Goal: Task Accomplishment & Management: Use online tool/utility

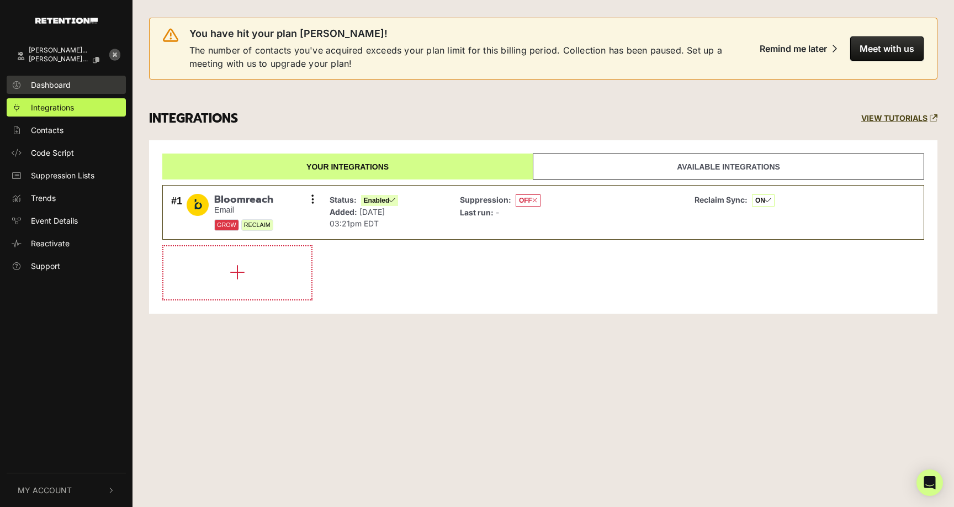
click at [51, 79] on span "Dashboard" at bounding box center [51, 85] width 40 height 12
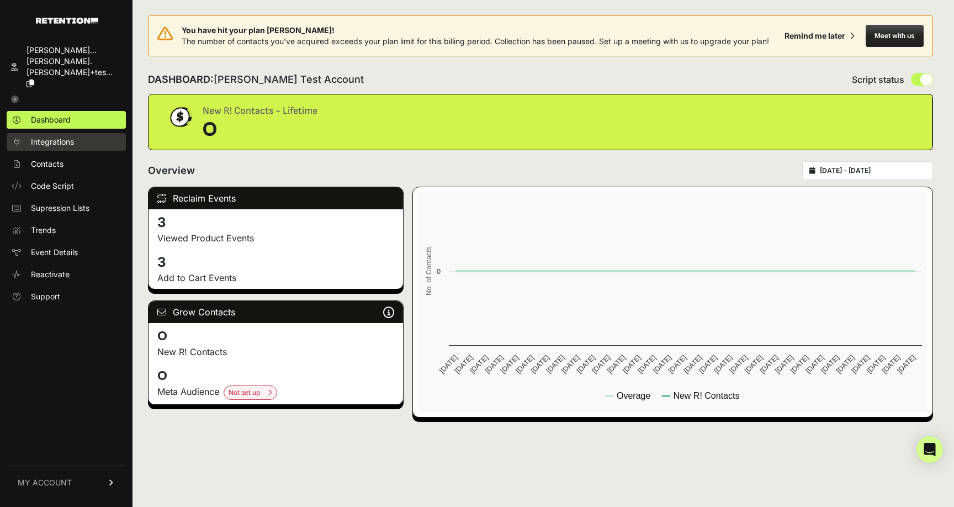
click at [47, 136] on span "Integrations" at bounding box center [52, 141] width 43 height 11
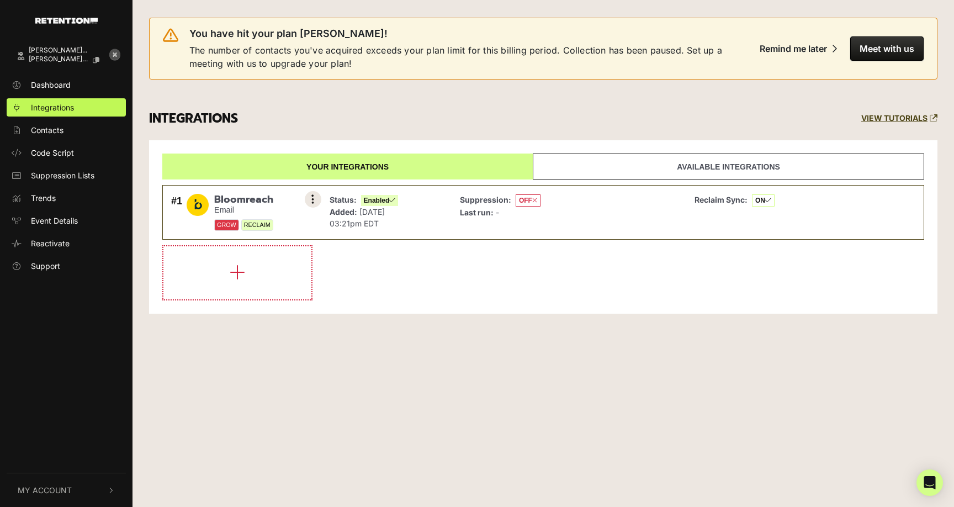
click at [311, 200] on icon at bounding box center [312, 199] width 3 height 11
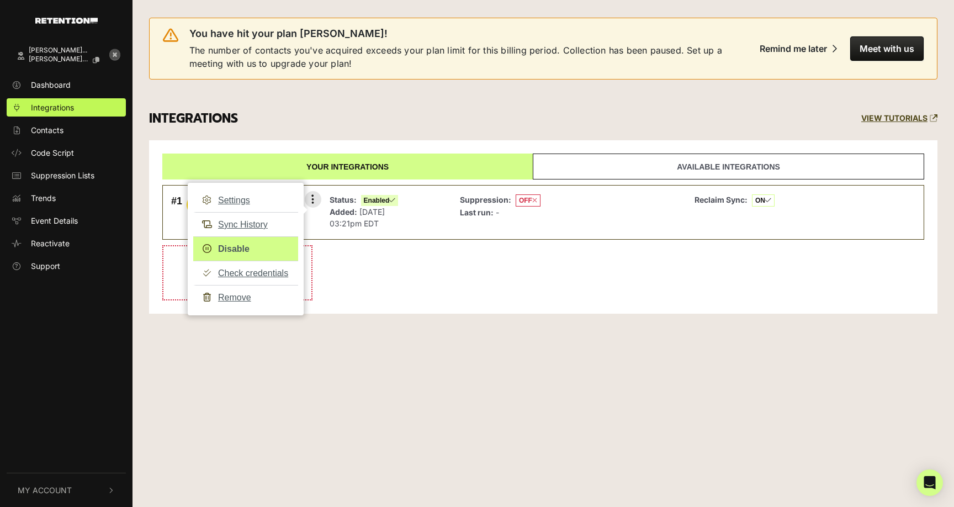
click at [242, 249] on link "Disable" at bounding box center [245, 248] width 105 height 25
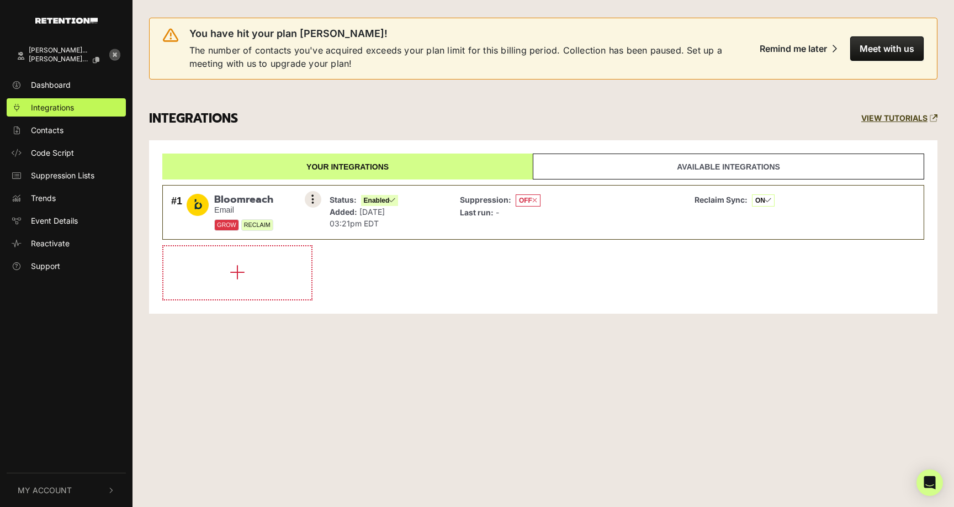
click at [315, 203] on button at bounding box center [313, 199] width 17 height 17
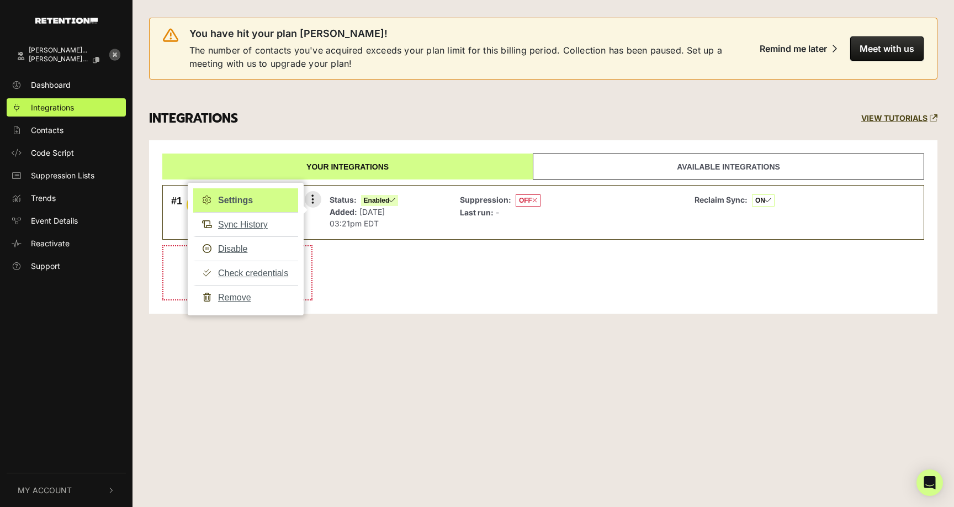
click at [247, 204] on link "Settings" at bounding box center [245, 200] width 105 height 24
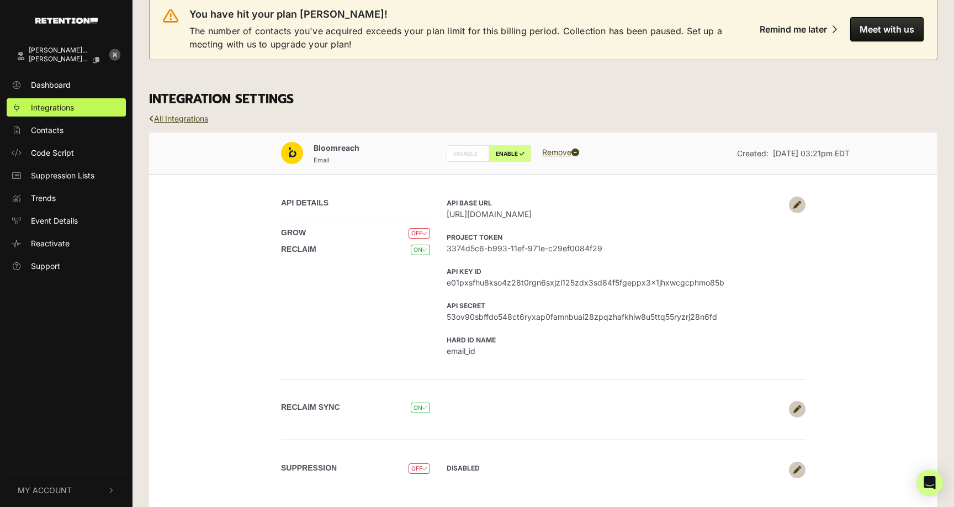
scroll to position [37, 0]
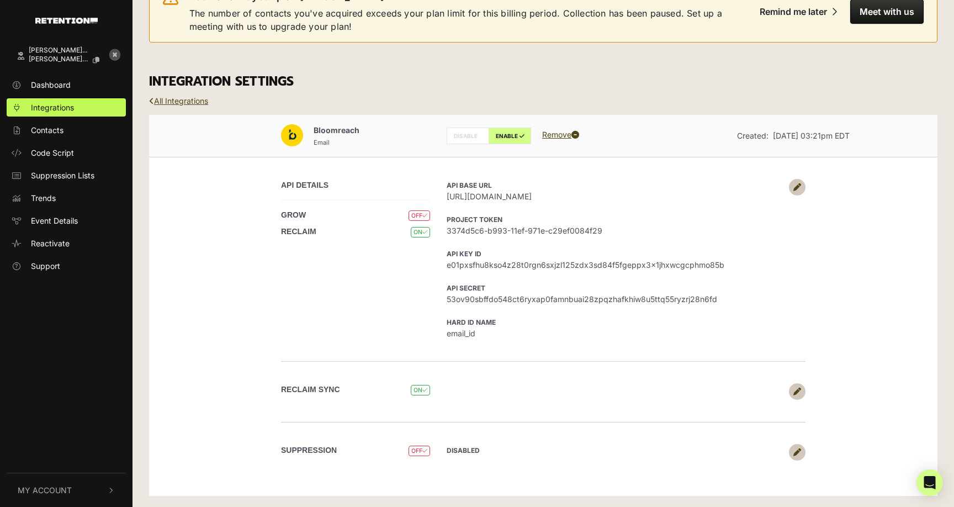
drag, startPoint x: 445, startPoint y: 200, endPoint x: 615, endPoint y: 193, distance: 170.2
click at [615, 193] on div "API Base URL [URL][DOMAIN_NAME] Project Token 3374d5c6-b993-11ef-971e-c29ef0084…" at bounding box center [621, 259] width 367 height 160
copy span "[URL][DOMAIN_NAME]"
drag, startPoint x: 448, startPoint y: 231, endPoint x: 605, endPoint y: 225, distance: 156.4
click at [605, 225] on span "3374d5c6-b993-11ef-971e-c29ef0084f29" at bounding box center [615, 231] width 337 height 12
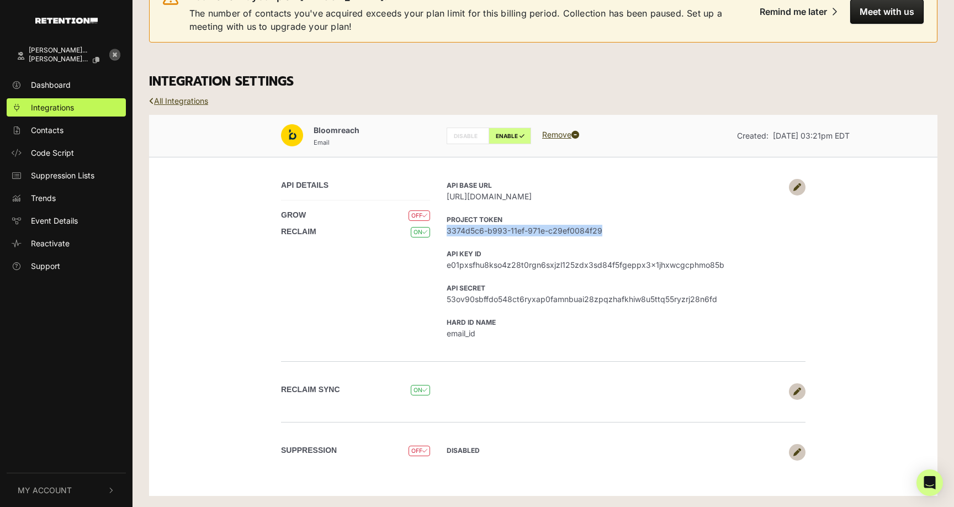
copy span "3374d5c6-b993-11ef-971e-c29ef0084f29"
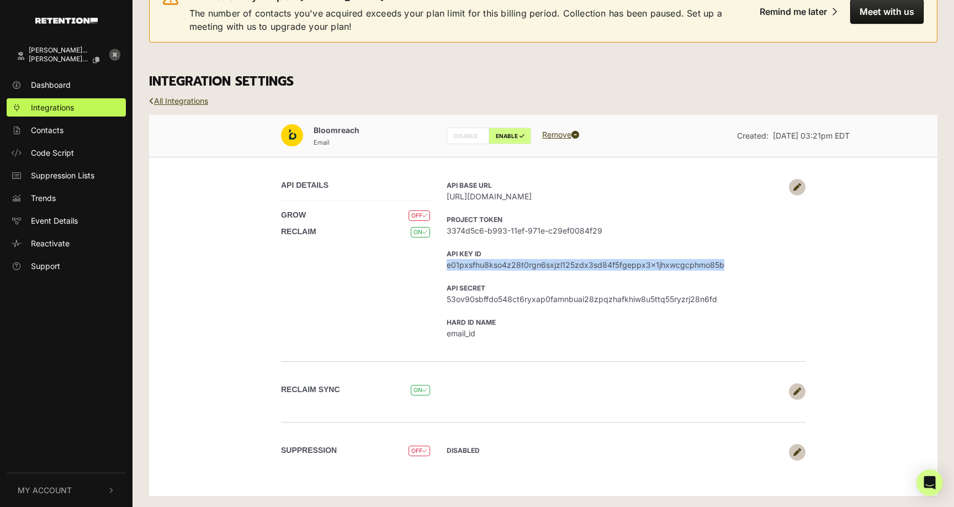
drag, startPoint x: 448, startPoint y: 264, endPoint x: 723, endPoint y: 263, distance: 274.4
click at [723, 263] on span "e01pxsfhu8kso4z28t0rgn6sxjzl125zdx3sd84f5fgeppx3x1jhxwcgcphmo85b" at bounding box center [615, 265] width 337 height 12
copy span "e01pxsfhu8kso4z28t0rgn6sxjzl125zdx3sd84f5fgeppx3x1jhxwcgcphmo85b"
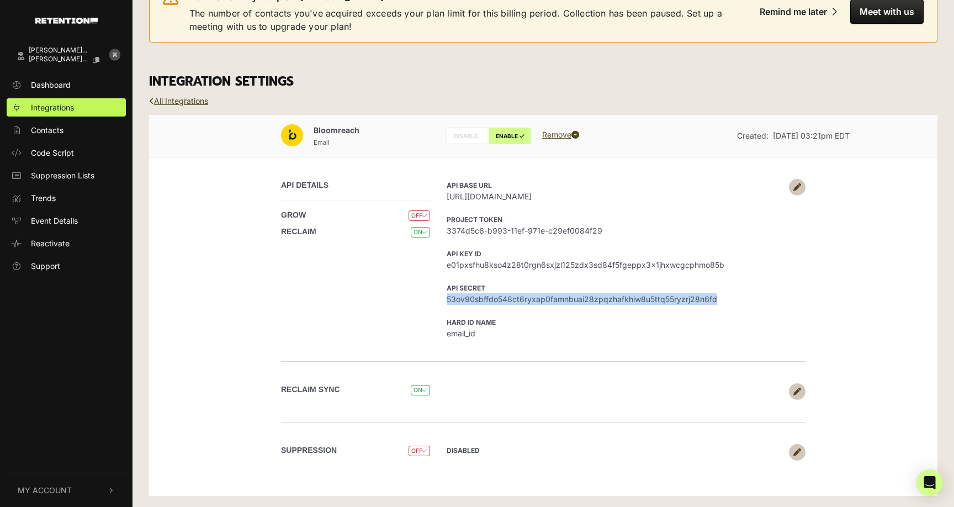
drag, startPoint x: 447, startPoint y: 299, endPoint x: 731, endPoint y: 303, distance: 284.3
click at [731, 303] on span "53ov90sbffdo548ct6ryxap0famnbuai28zpqzhafkhiw8u5ttq55ryzrj28n6fd" at bounding box center [615, 299] width 337 height 12
copy span "53ov90sbffdo548ct6ryxap0famnbuai28zpqzhafkhiw8u5ttq55ryzrj28n6fd"
click at [55, 149] on span "Code Script" at bounding box center [52, 153] width 43 height 12
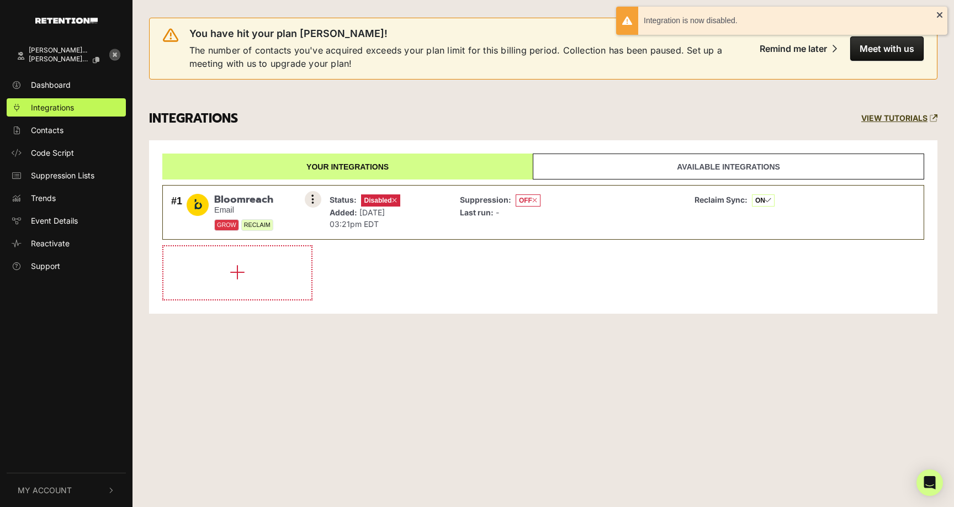
click at [312, 196] on icon at bounding box center [312, 199] width 3 height 11
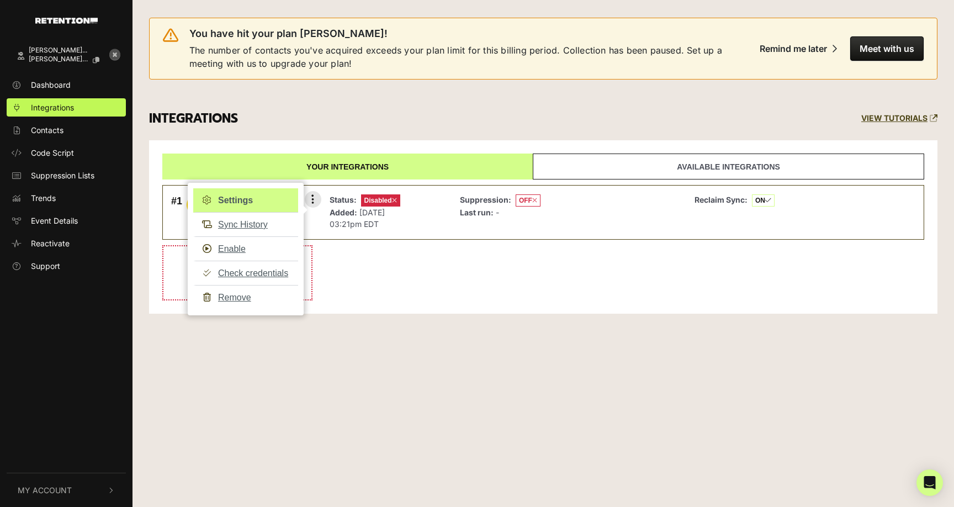
click at [245, 203] on link "Settings" at bounding box center [245, 200] width 105 height 24
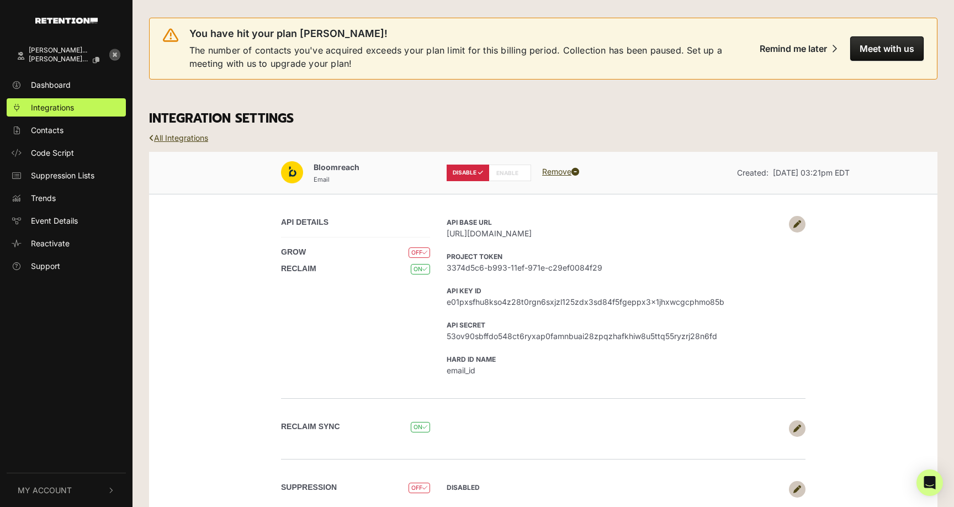
scroll to position [37, 0]
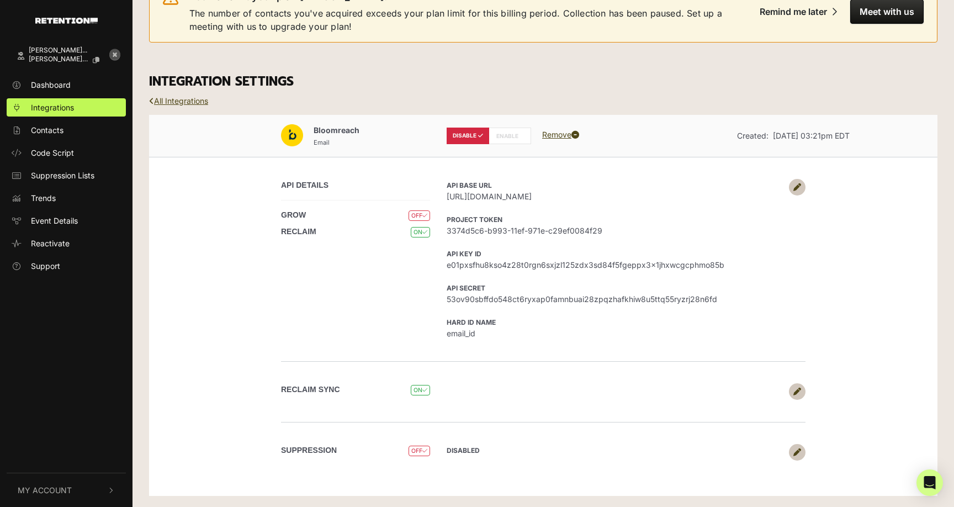
click at [424, 389] on icon at bounding box center [424, 390] width 5 height 6
click at [802, 389] on link at bounding box center [797, 391] width 17 height 17
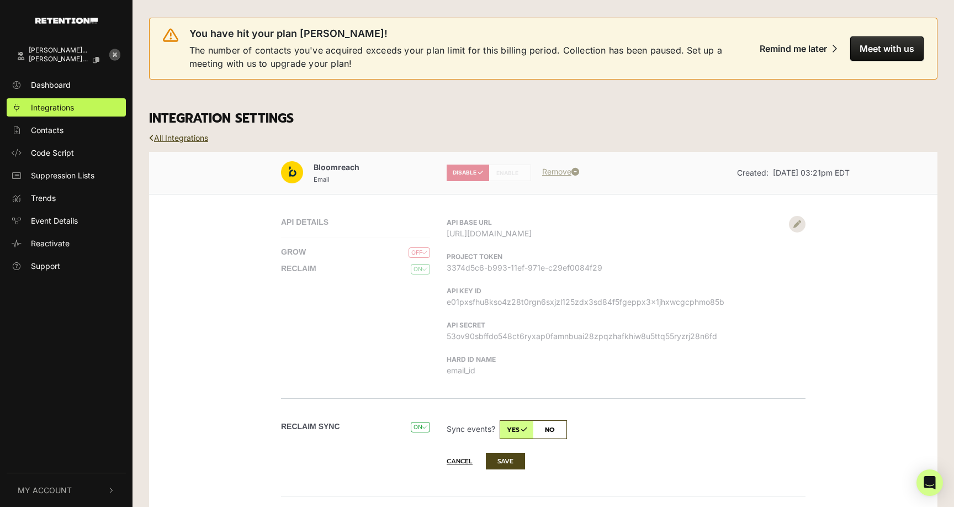
click at [549, 429] on input "checkbox" at bounding box center [533, 429] width 67 height 19
checkbox input "false"
click at [507, 456] on button "SAVE" at bounding box center [505, 461] width 39 height 17
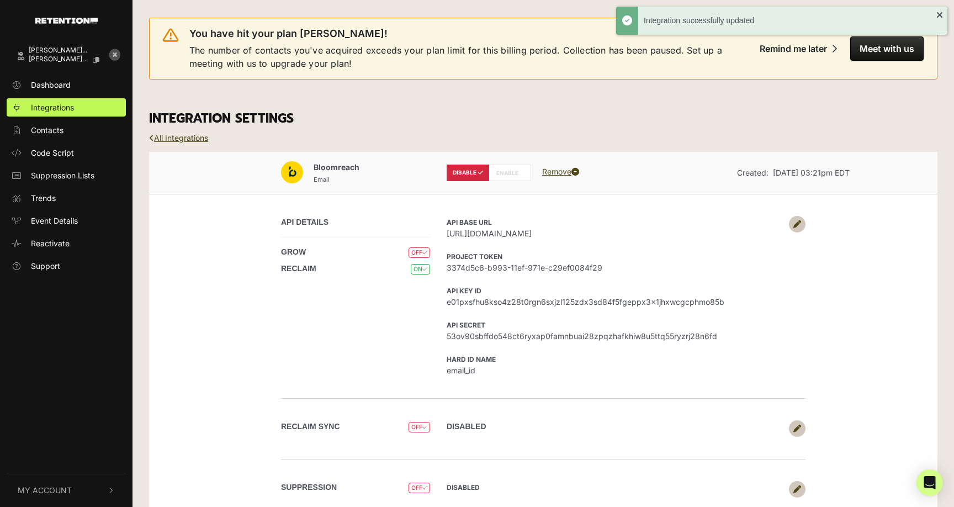
scroll to position [37, 0]
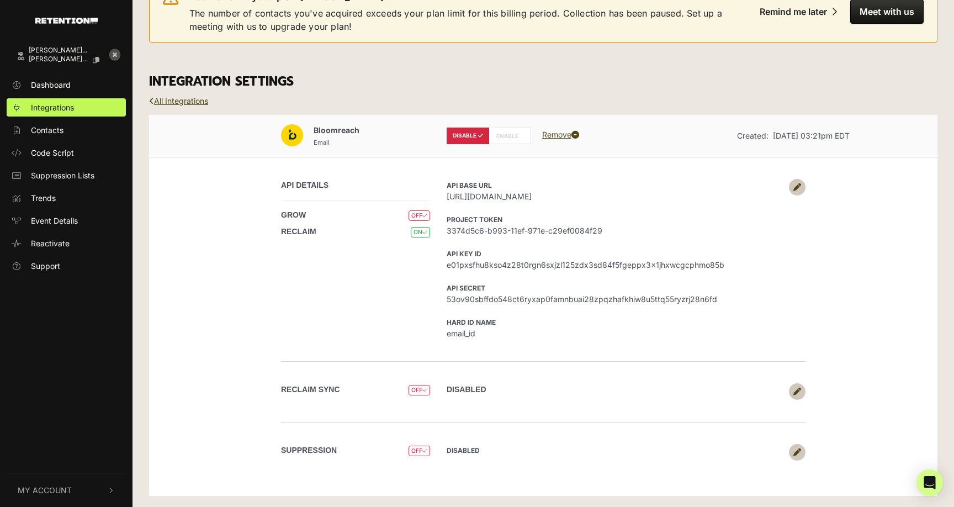
click at [328, 129] on span "Bloomreach" at bounding box center [337, 129] width 46 height 9
click at [798, 189] on icon at bounding box center [797, 187] width 8 height 8
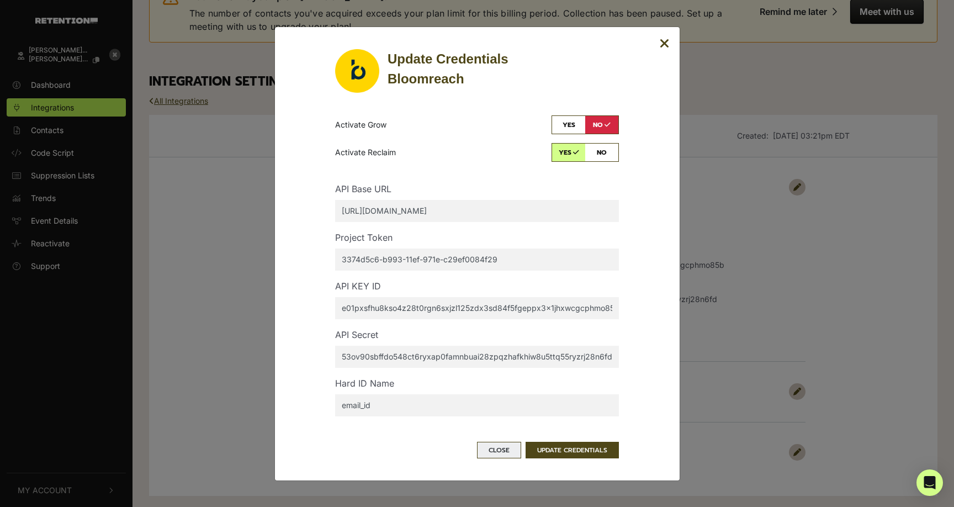
click at [492, 454] on button "Close" at bounding box center [499, 450] width 44 height 17
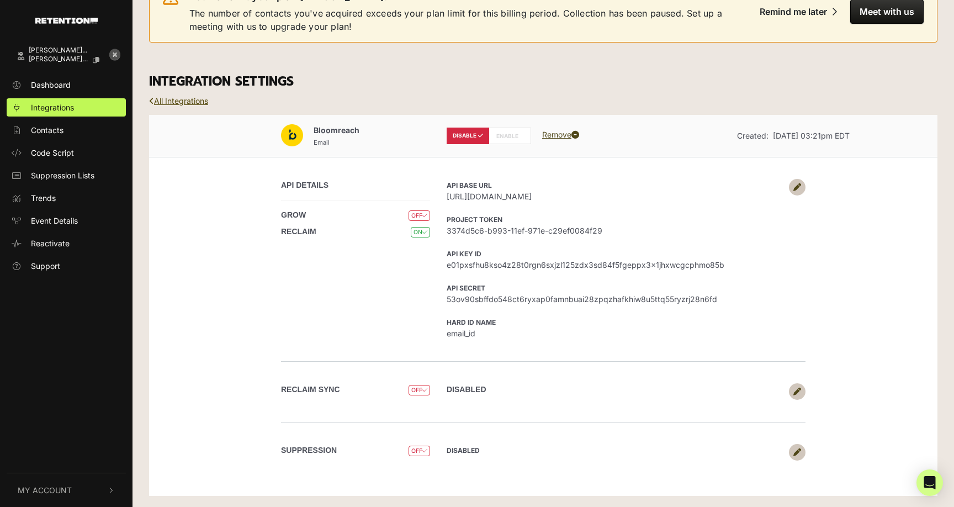
click at [183, 102] on link "All Integrations" at bounding box center [178, 100] width 59 height 9
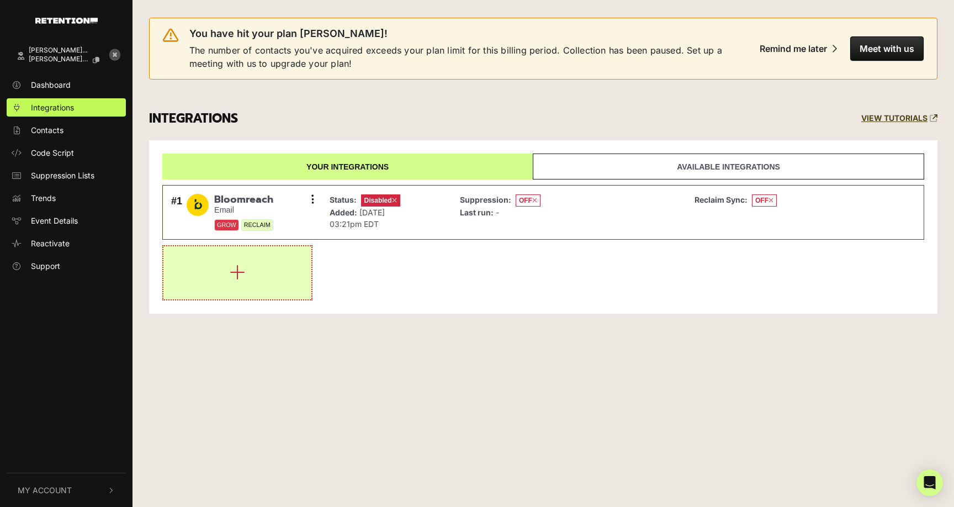
click at [237, 256] on button "button" at bounding box center [237, 272] width 148 height 53
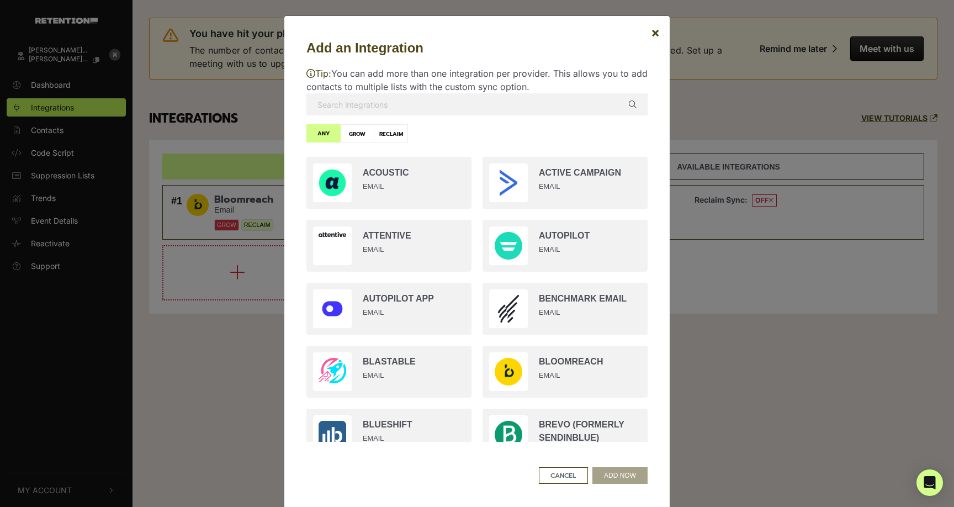
click at [349, 104] on input "text" at bounding box center [476, 104] width 341 height 22
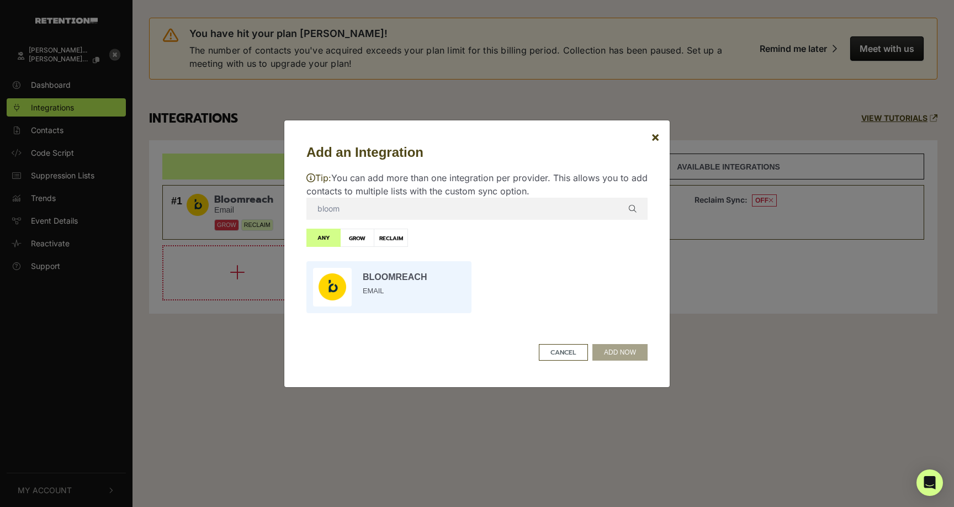
type input "bloom"
click at [388, 278] on input "radio" at bounding box center [389, 287] width 176 height 63
radio input "true"
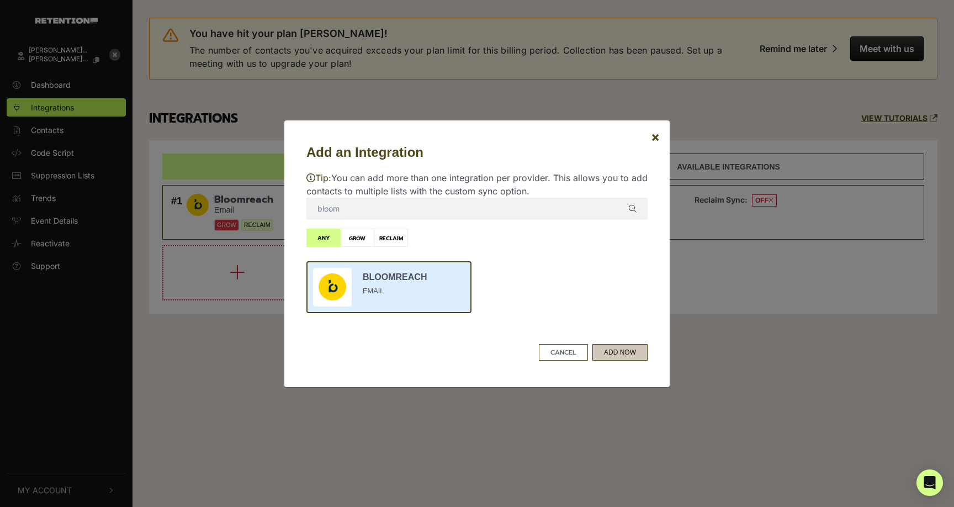
click at [613, 348] on button "ADD NOW" at bounding box center [619, 352] width 55 height 17
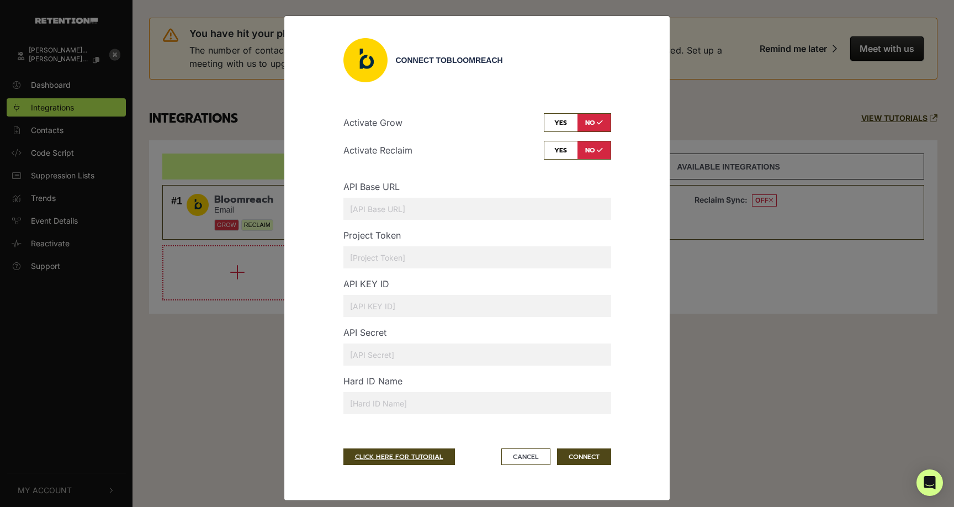
click at [563, 153] on input "checkbox" at bounding box center [577, 150] width 67 height 19
checkbox input "true"
click at [375, 208] on input "text" at bounding box center [477, 209] width 268 height 22
paste input "[URL][DOMAIN_NAME]"
type input "[URL][DOMAIN_NAME]"
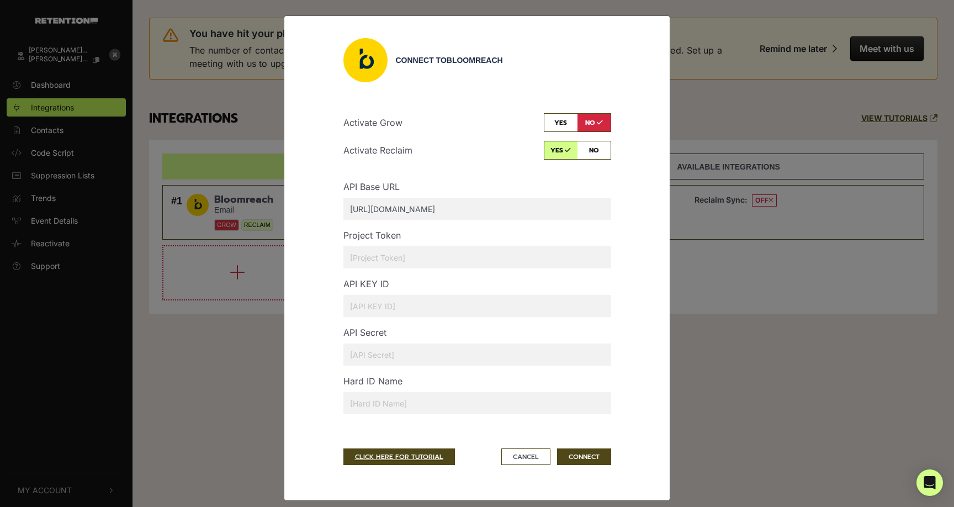
click at [378, 260] on input "text" at bounding box center [477, 257] width 268 height 22
paste input "3374d5c6-b993-11ef-971e-c29ef0084f29"
type input "3374d5c6-b993-11ef-971e-c29ef0084f29"
click at [396, 304] on input "text" at bounding box center [477, 306] width 268 height 22
paste input "e01pxsfhu8kso4z28t0rgn6sxjzl125zdx3sd84f5fgeppx3x1jhxwcgcphmo85b"
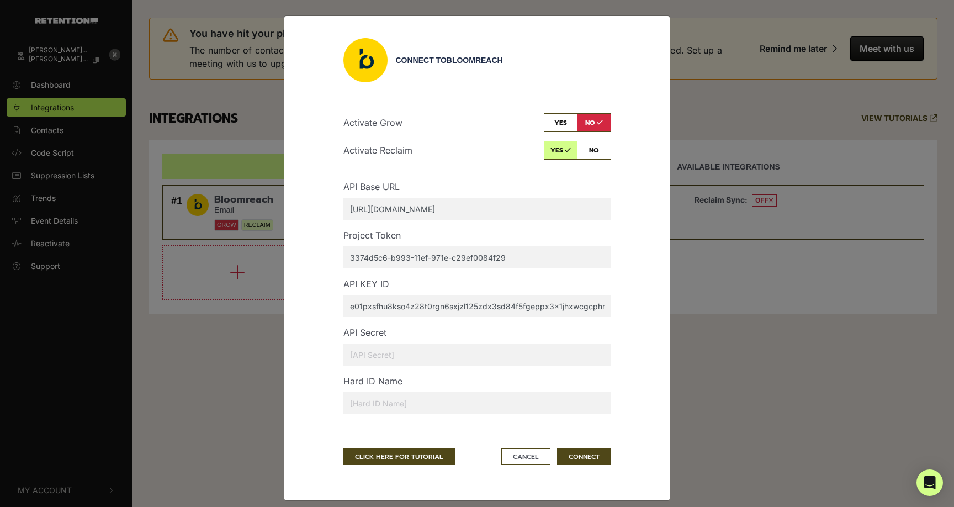
scroll to position [0, 20]
type input "e01pxsfhu8kso4z28t0rgn6sxjzl125zdx3sd84f5fgeppx3x1jhxwcgcphmo85b"
click at [389, 350] on input "text" at bounding box center [477, 354] width 268 height 22
paste input "53ov90sbffdo548ct6ryxap0famnbuai28zpqzhafkhiw8u5ttq55ryzrj28n6fd"
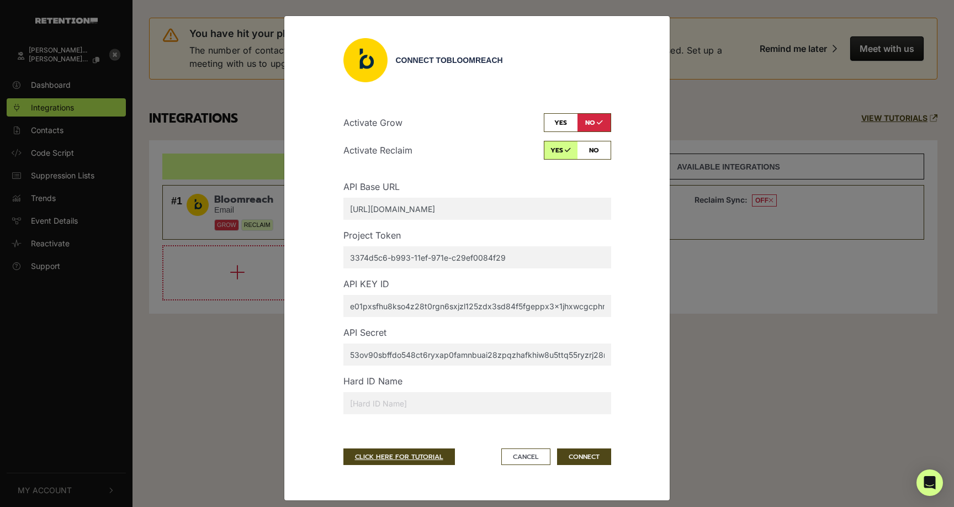
scroll to position [0, 14]
type input "53ov90sbffdo548ct6ryxap0famnbuai28zpqzhafkhiw8u5ttq55ryzrj28n6fd"
click at [386, 401] on input "text" at bounding box center [477, 403] width 268 height 22
type input "m"
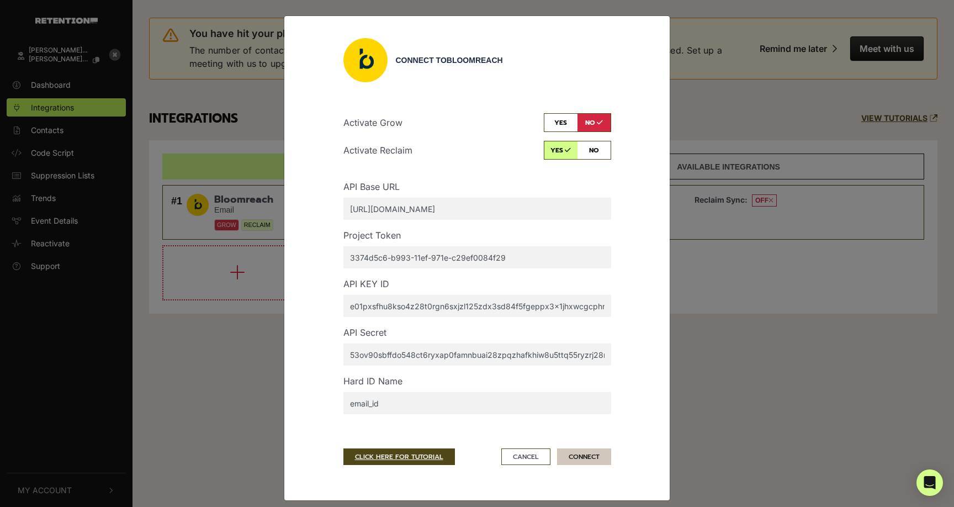
type input "email_id"
click at [587, 454] on button "CONNECT" at bounding box center [584, 456] width 54 height 17
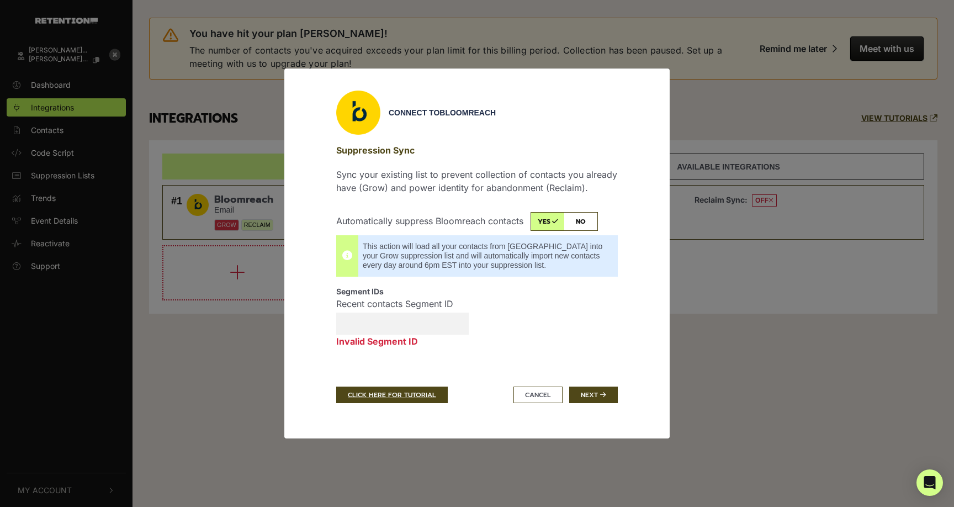
click at [585, 215] on input "checkbox" at bounding box center [564, 221] width 67 height 19
checkbox input "false"
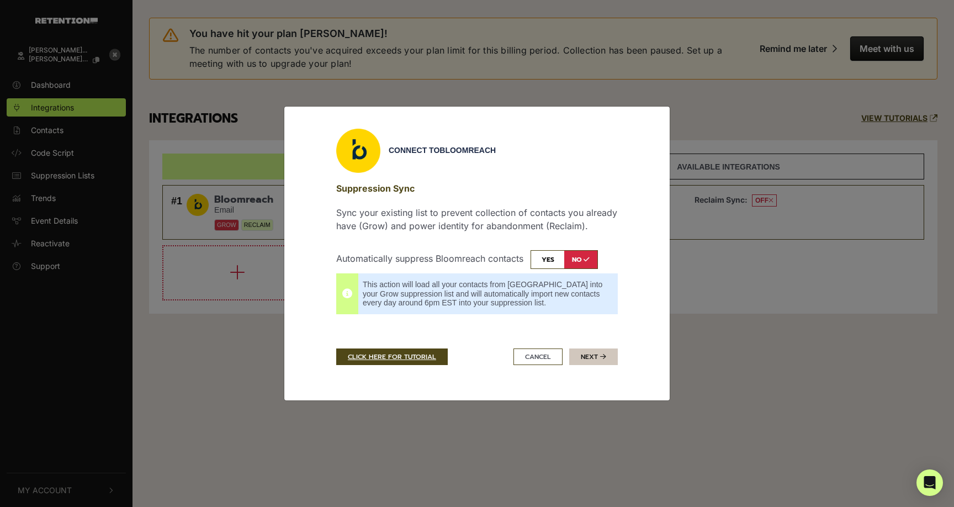
click at [590, 352] on button "Next" at bounding box center [593, 356] width 49 height 17
click at [540, 356] on button "Cancel" at bounding box center [537, 356] width 49 height 17
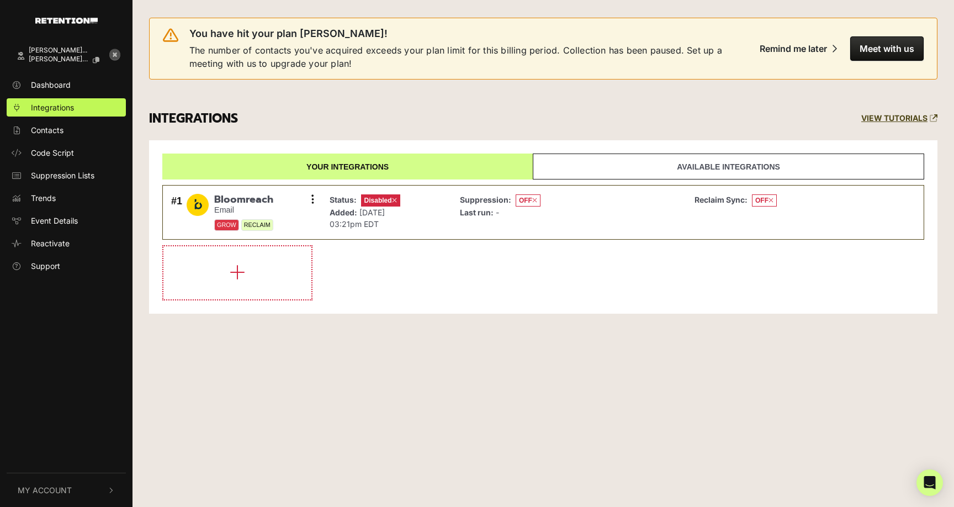
click at [461, 317] on div "You have hit your plan max! The number of contacts you've acquired exceeds your…" at bounding box center [542, 165] width 821 height 330
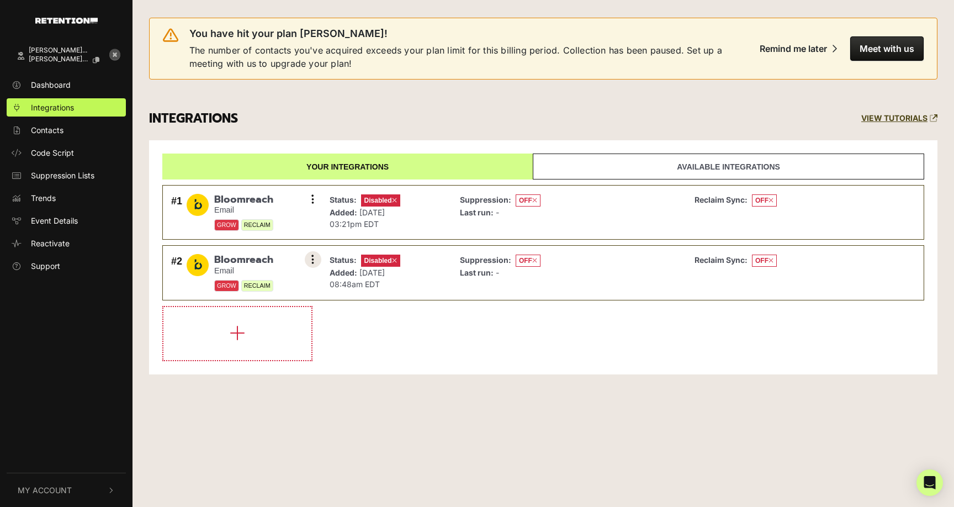
click at [314, 259] on button at bounding box center [313, 259] width 17 height 17
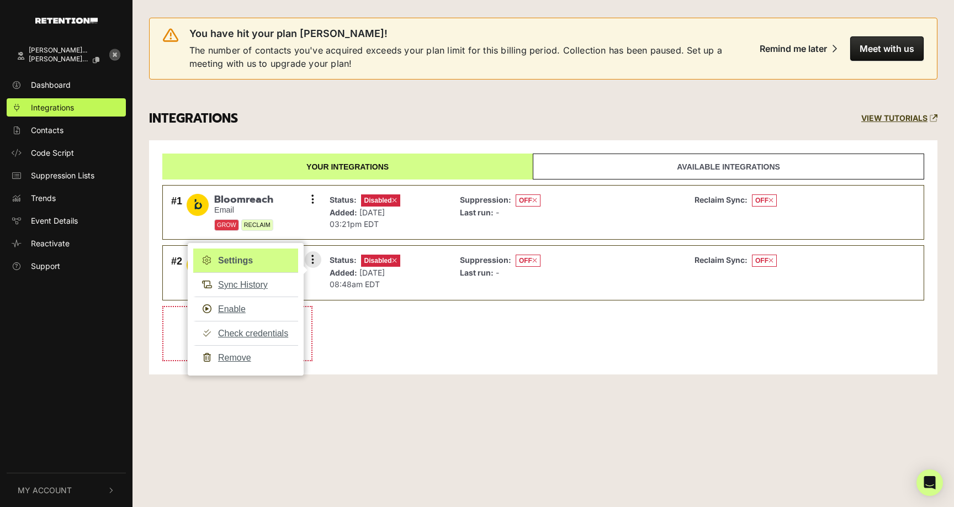
click at [250, 254] on link "Settings" at bounding box center [245, 260] width 105 height 24
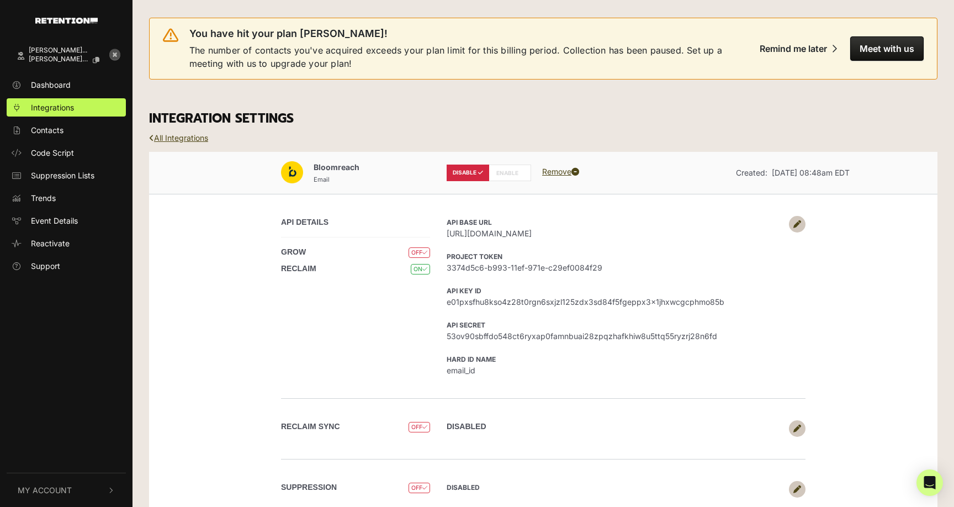
scroll to position [37, 0]
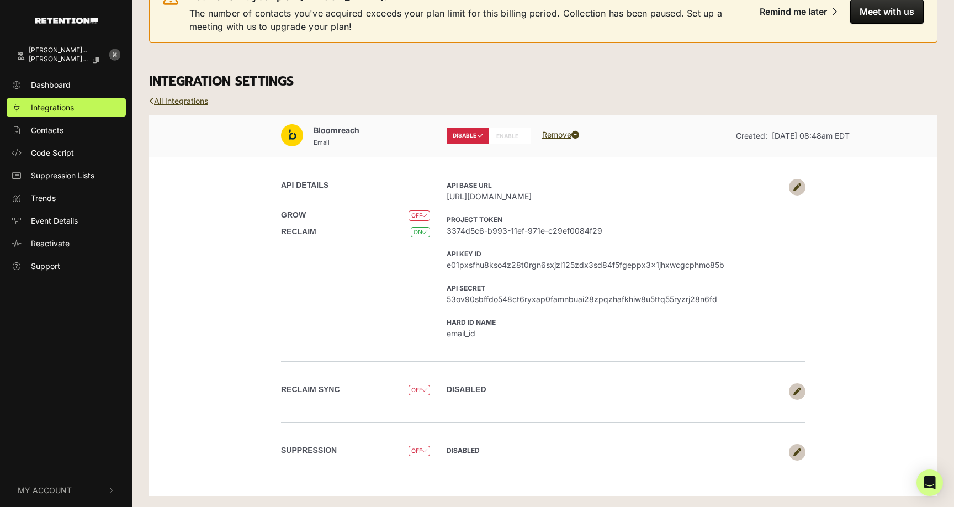
click at [796, 389] on icon at bounding box center [797, 392] width 8 height 8
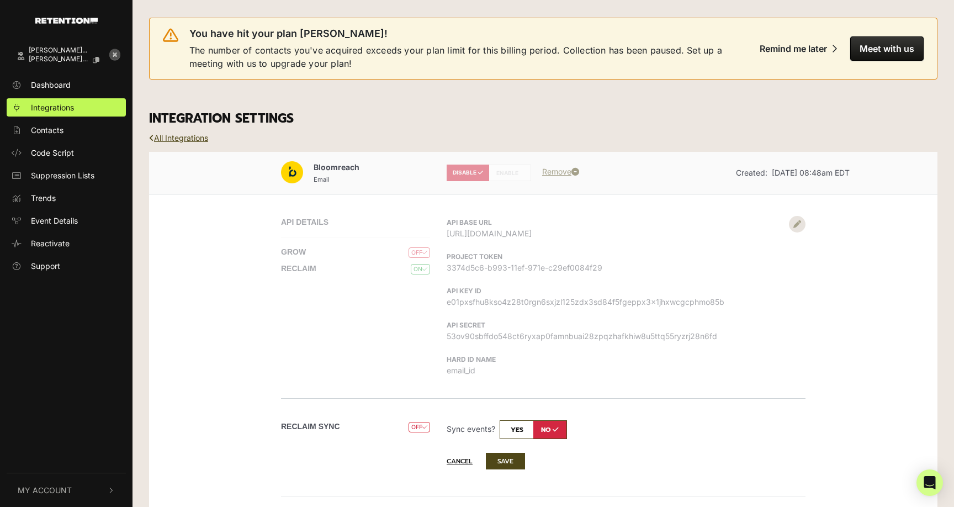
click at [513, 427] on input "checkbox" at bounding box center [533, 429] width 67 height 19
checkbox input "true"
click at [506, 458] on button "SAVE" at bounding box center [505, 461] width 39 height 17
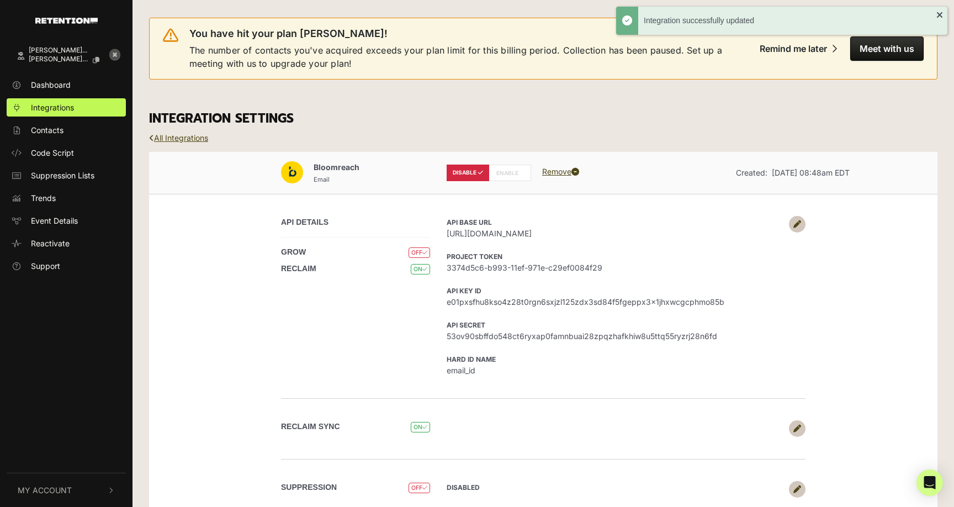
scroll to position [37, 0]
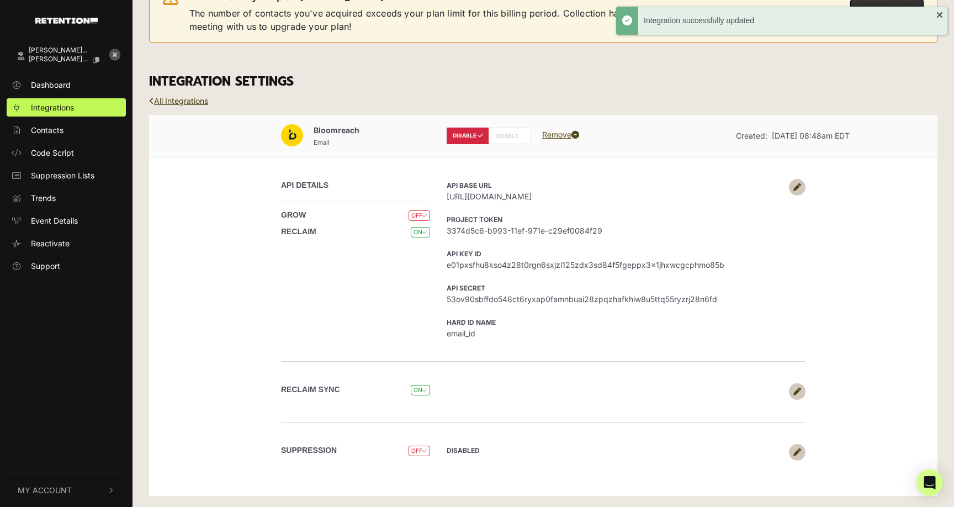
click at [502, 139] on label "ENABLE" at bounding box center [510, 136] width 43 height 17
radio input "false"
radio input "true"
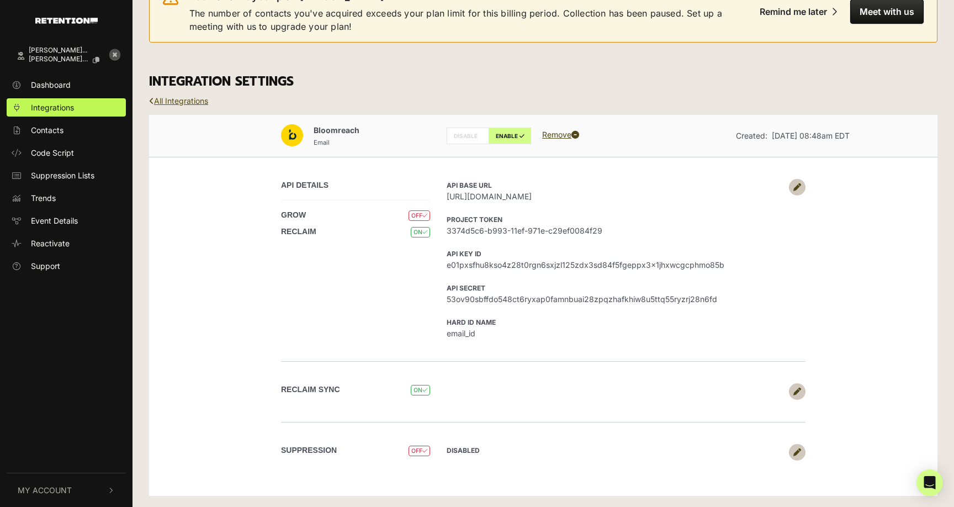
click at [179, 98] on link "All Integrations" at bounding box center [178, 100] width 59 height 9
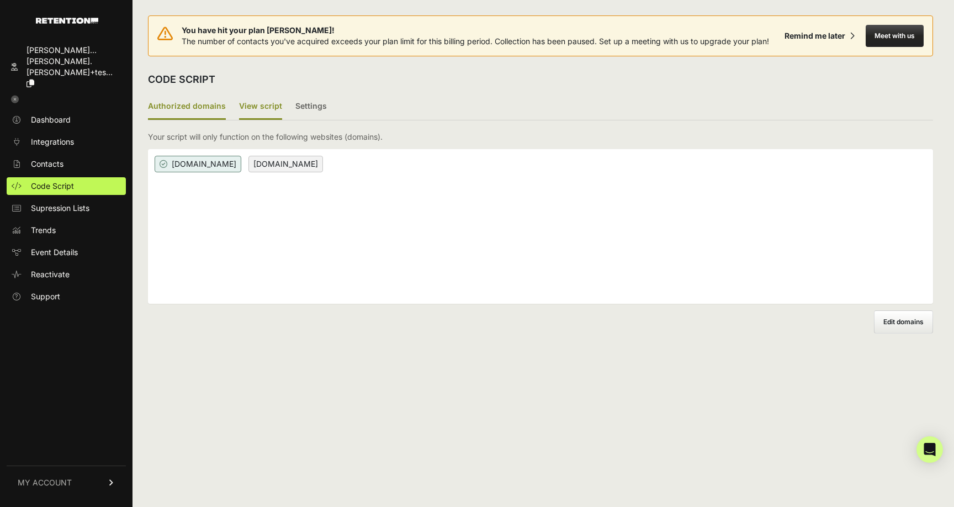
click at [258, 112] on label "View script" at bounding box center [260, 107] width 43 height 26
click at [0, 0] on input "View script" at bounding box center [0, 0] width 0 height 0
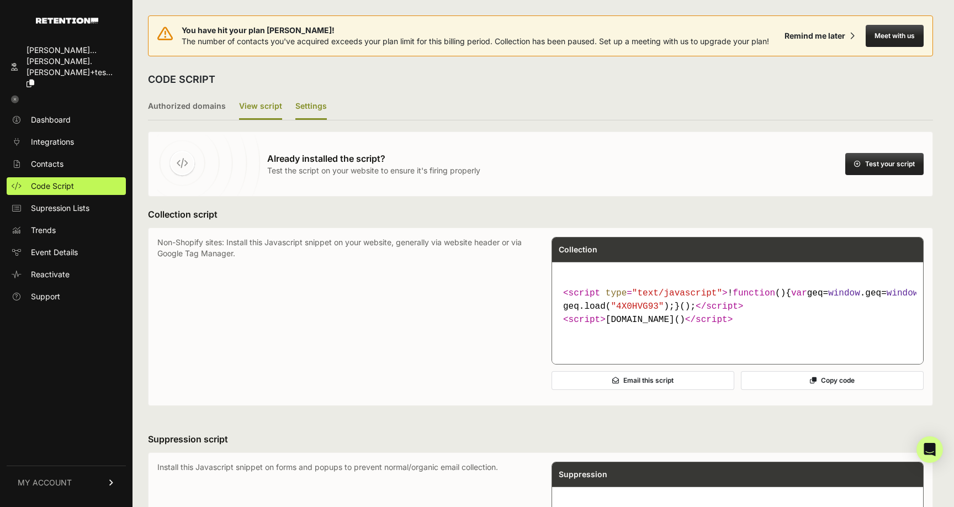
click at [312, 107] on label "Settings" at bounding box center [310, 107] width 31 height 26
click at [0, 0] on input "Settings" at bounding box center [0, 0] width 0 height 0
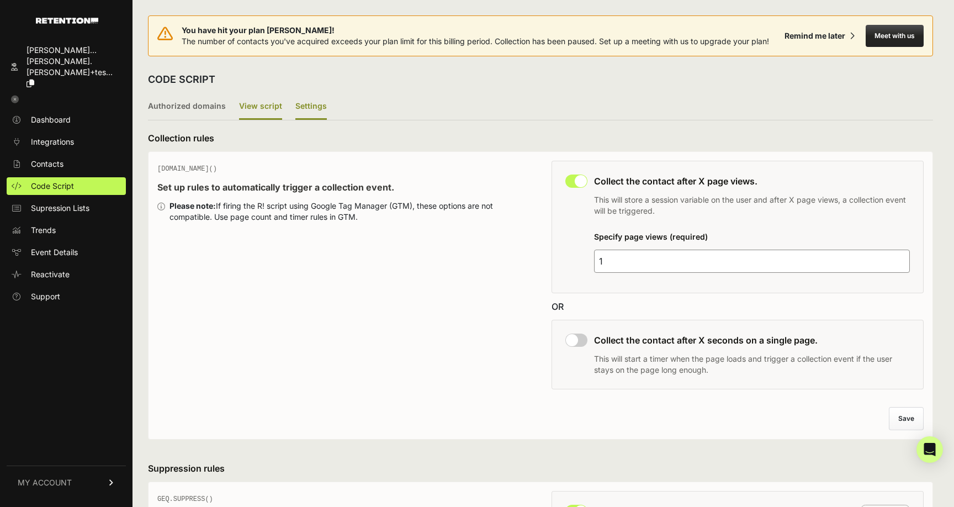
click at [268, 108] on label "View script" at bounding box center [260, 107] width 43 height 26
click at [0, 0] on input "View script" at bounding box center [0, 0] width 0 height 0
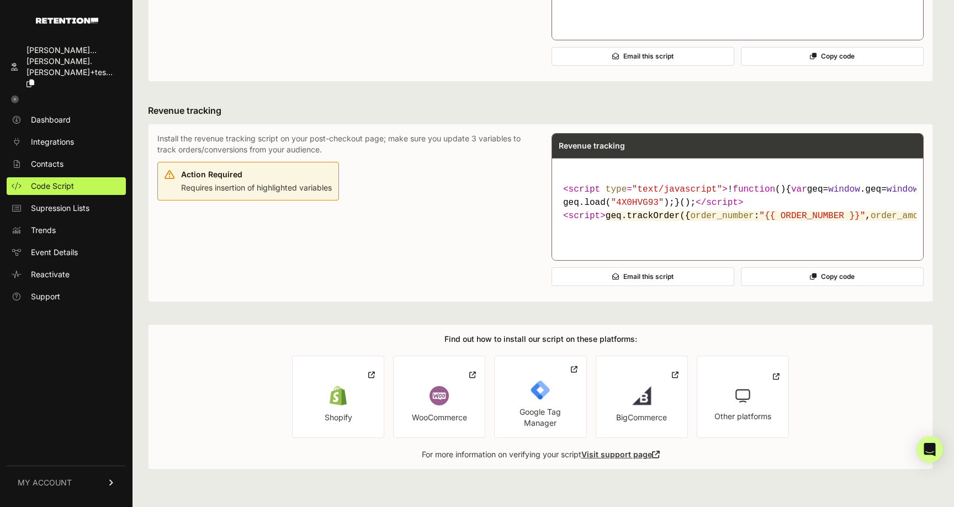
scroll to position [628, 0]
click at [66, 247] on span "Event Details" at bounding box center [54, 252] width 47 height 11
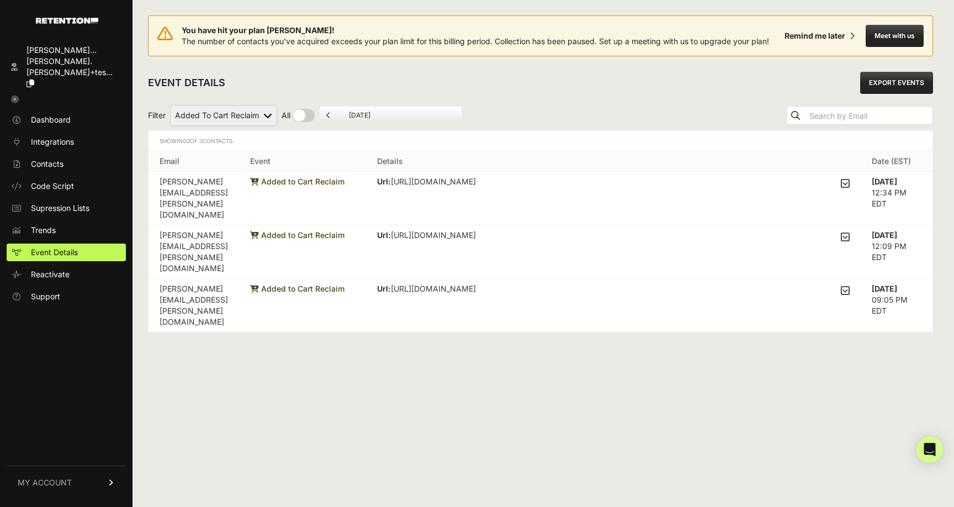
click at [382, 114] on input "[DATE]" at bounding box center [402, 115] width 106 height 9
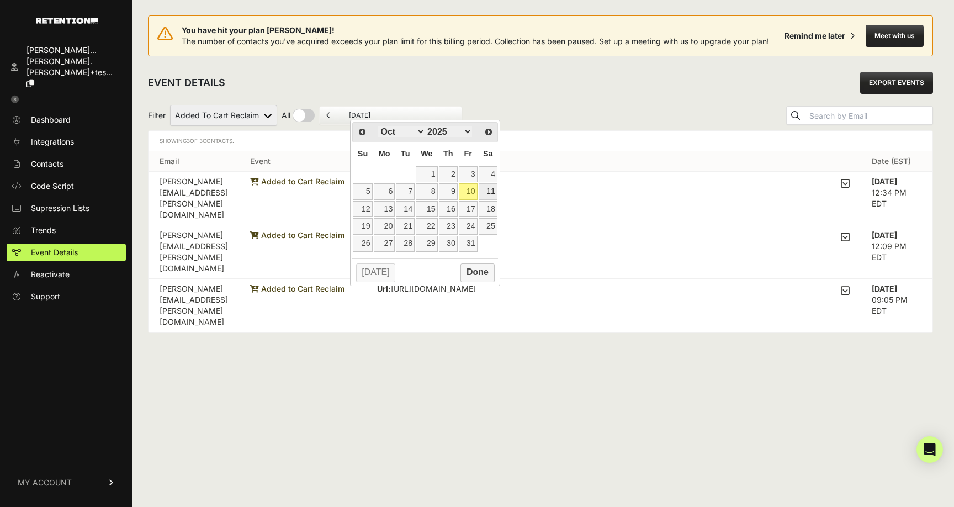
click at [488, 192] on link "11" at bounding box center [488, 191] width 19 height 16
type input "[DATE]"
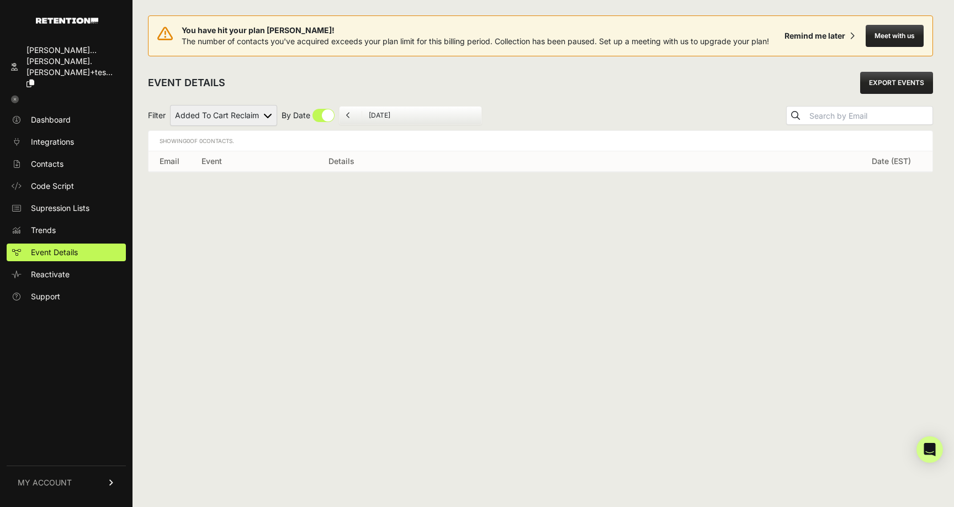
click at [324, 282] on div "You have hit your plan max! The number of contacts you've acquired exceeds your…" at bounding box center [540, 253] width 816 height 507
click at [57, 181] on span "Code Script" at bounding box center [52, 186] width 43 height 11
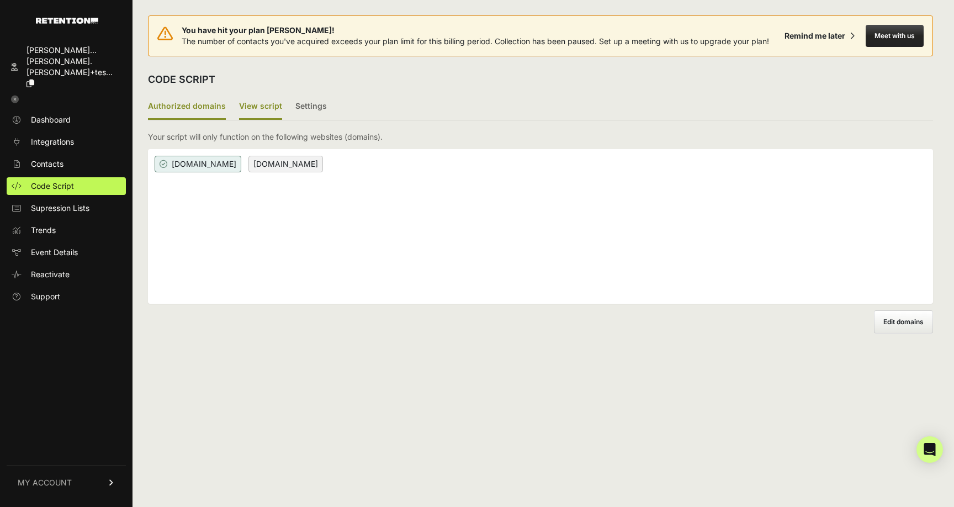
click at [250, 105] on label "View script" at bounding box center [260, 107] width 43 height 26
click at [0, 0] on input "View script" at bounding box center [0, 0] width 0 height 0
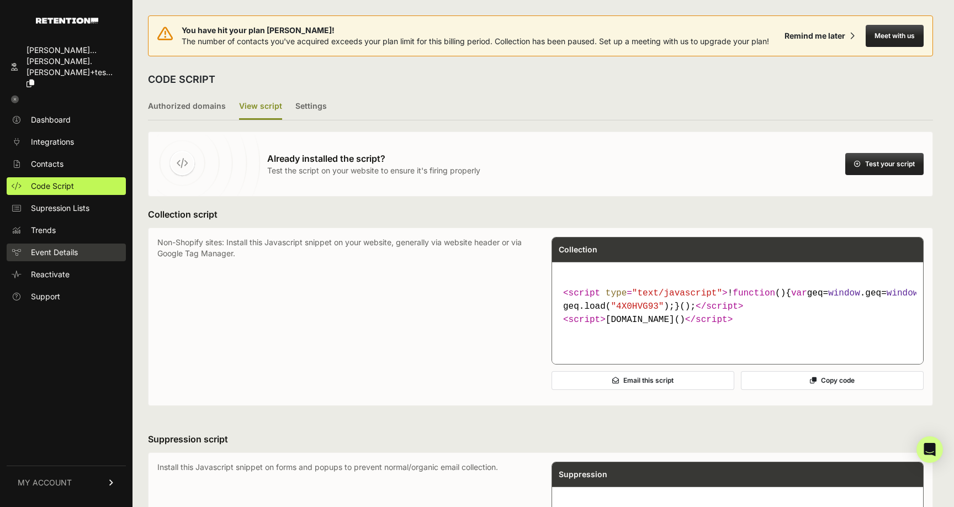
click at [41, 247] on span "Event Details" at bounding box center [54, 252] width 47 height 11
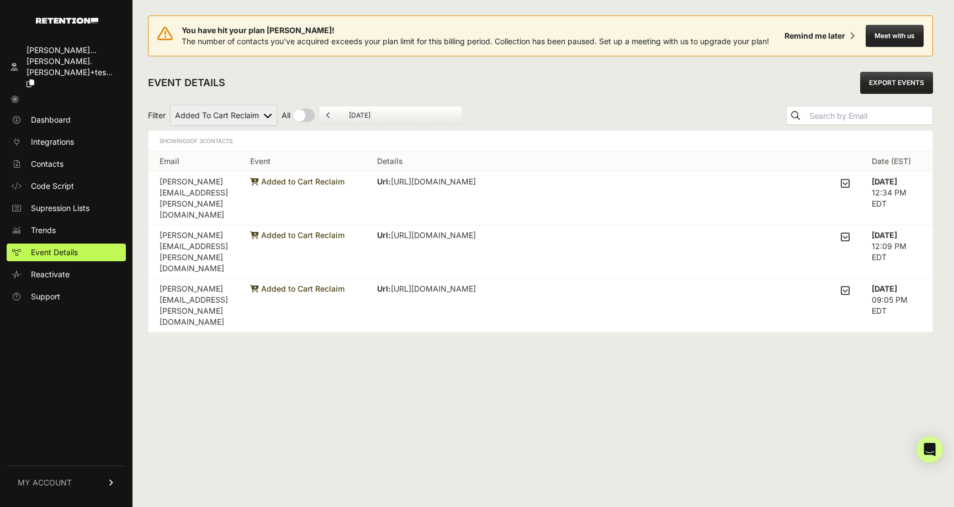
click at [369, 111] on input "[DATE]" at bounding box center [402, 115] width 106 height 9
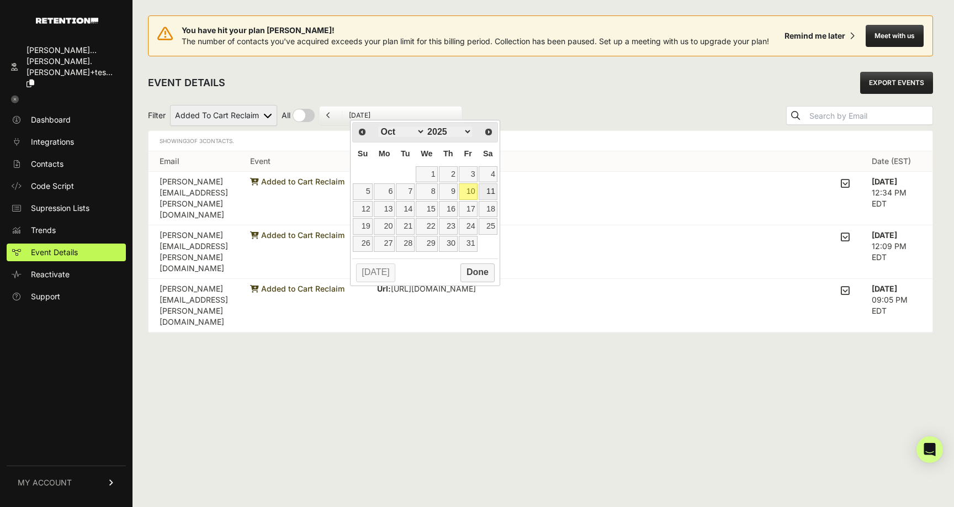
click at [489, 189] on link "11" at bounding box center [488, 191] width 19 height 16
type input "[DATE]"
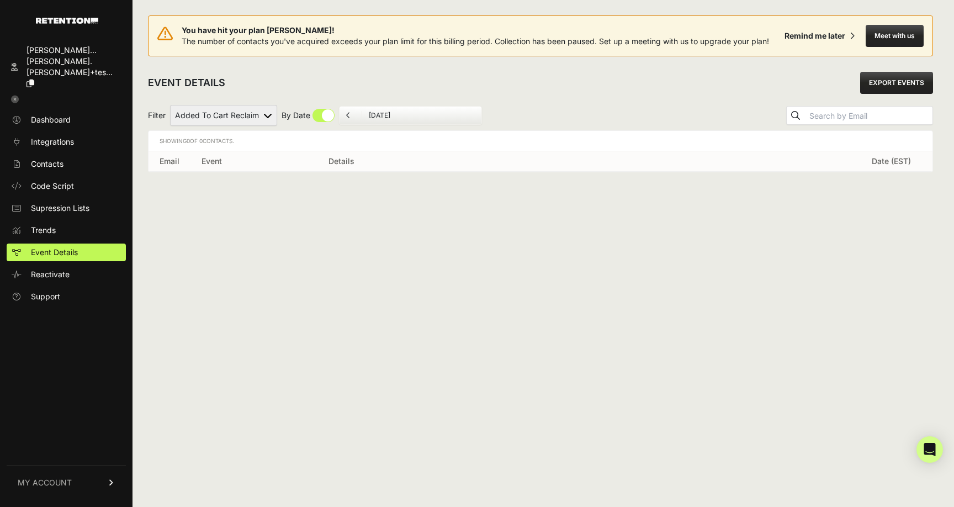
click at [438, 244] on div "You have hit your plan max! The number of contacts you've acquired exceeds your…" at bounding box center [540, 253] width 816 height 507
